Goal: Task Accomplishment & Management: Complete application form

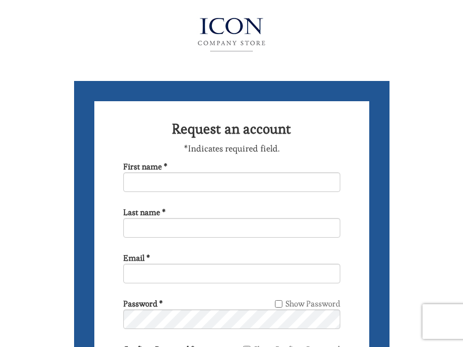
click at [232, 32] on img at bounding box center [231, 35] width 126 height 46
